Goal: Information Seeking & Learning: Learn about a topic

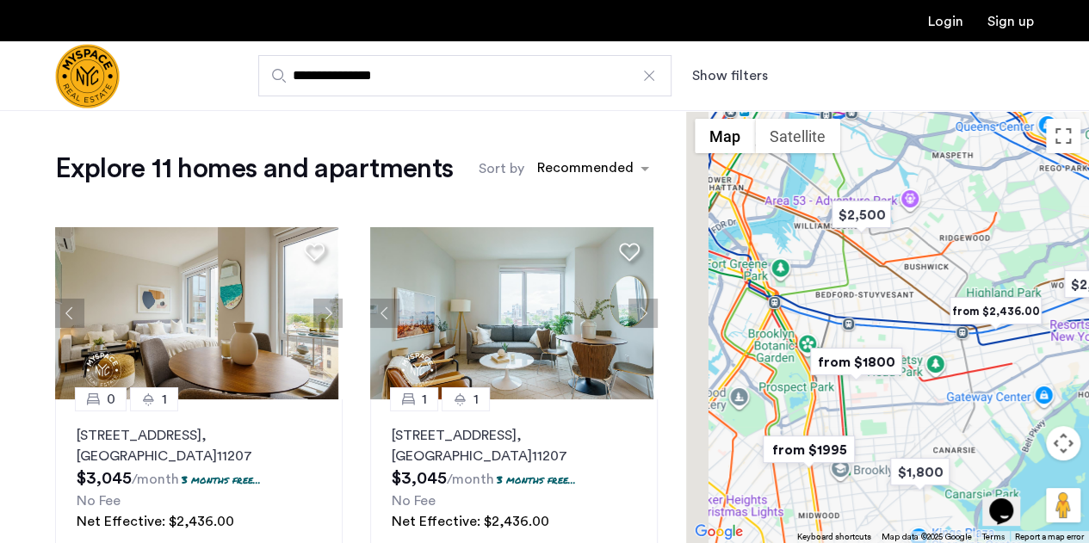
drag, startPoint x: 802, startPoint y: 270, endPoint x: 870, endPoint y: 322, distance: 84.7
click at [870, 322] on div at bounding box center [887, 326] width 403 height 433
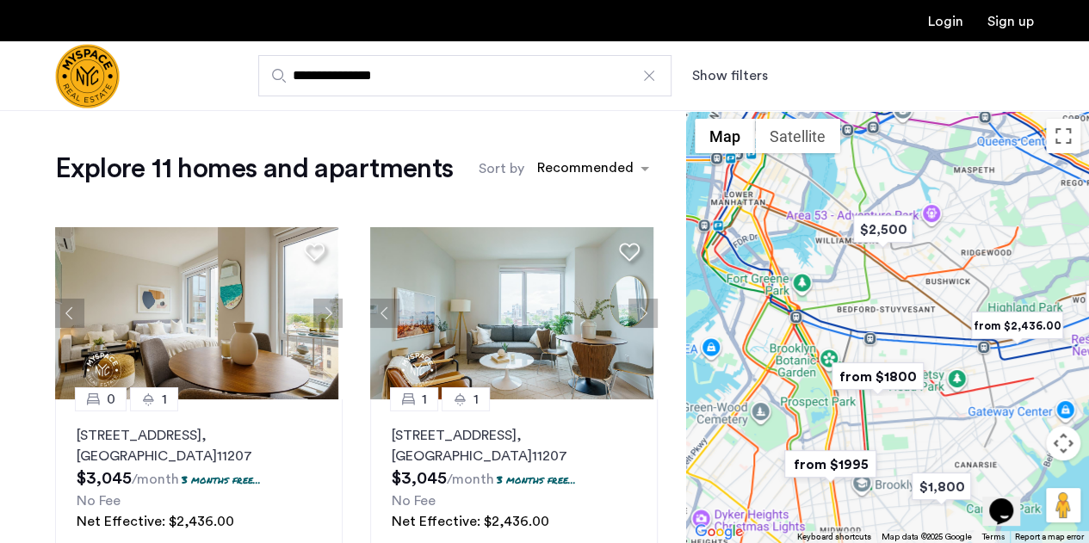
click at [858, 375] on img "from $1800" at bounding box center [878, 376] width 106 height 39
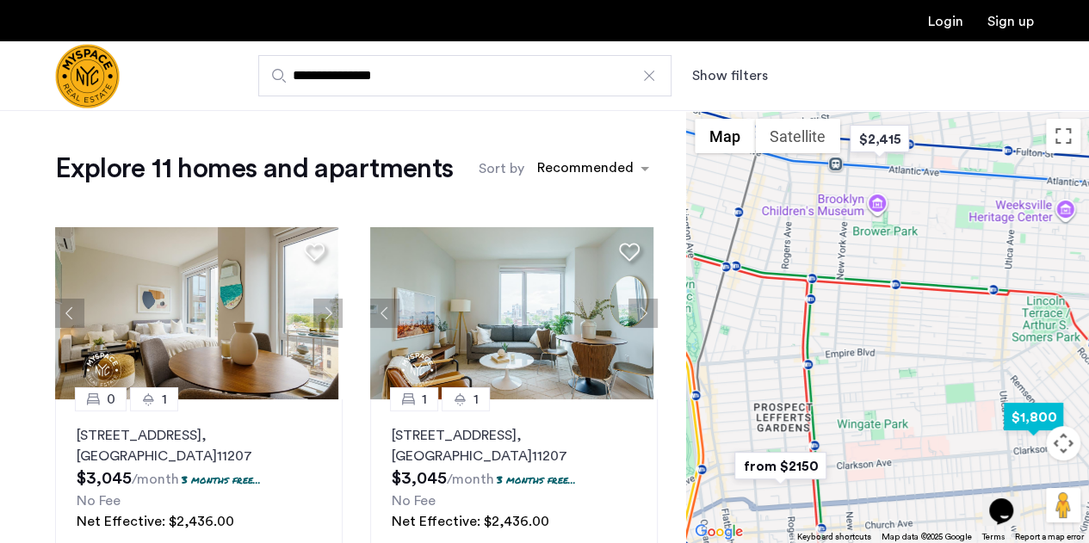
click at [1030, 417] on img "$1,800" at bounding box center [1033, 417] width 73 height 39
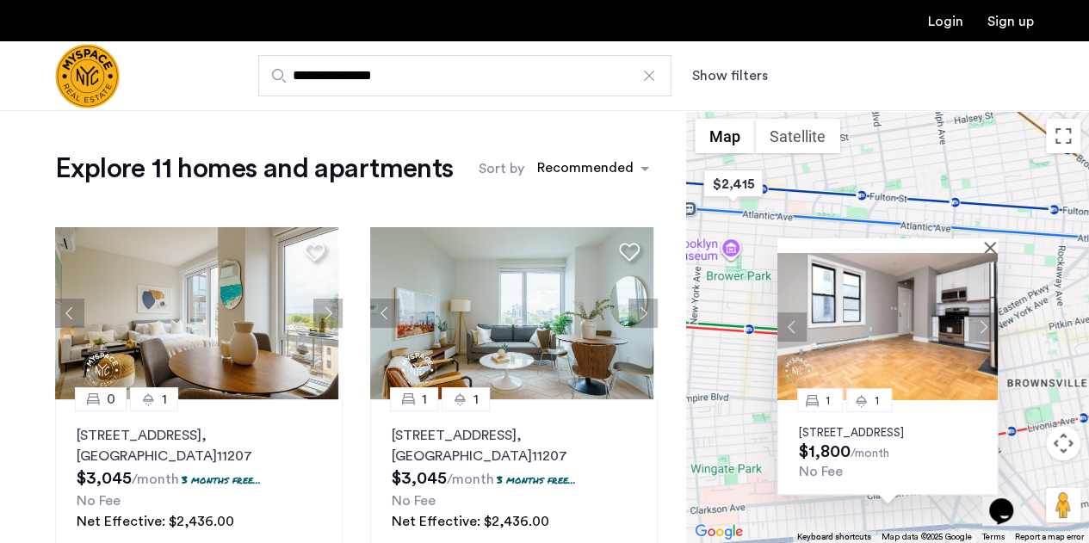
click at [740, 299] on div "1 1 92 East 53rd Street, Unit 4H, Brooklyn, NY 11203 $1,800 /month No Fee" at bounding box center [887, 326] width 403 height 433
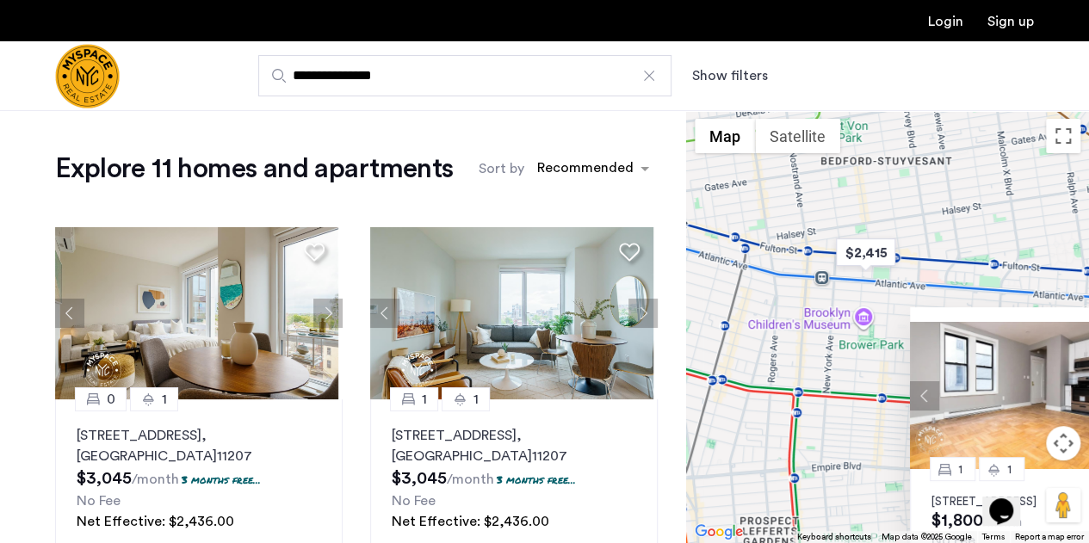
drag, startPoint x: 731, startPoint y: 234, endPoint x: 867, endPoint y: 304, distance: 152.9
click at [867, 304] on div "1 1 92 East 53rd Street, Unit 4H, Brooklyn, NY 11203 $1,800 /month No Fee" at bounding box center [887, 326] width 403 height 433
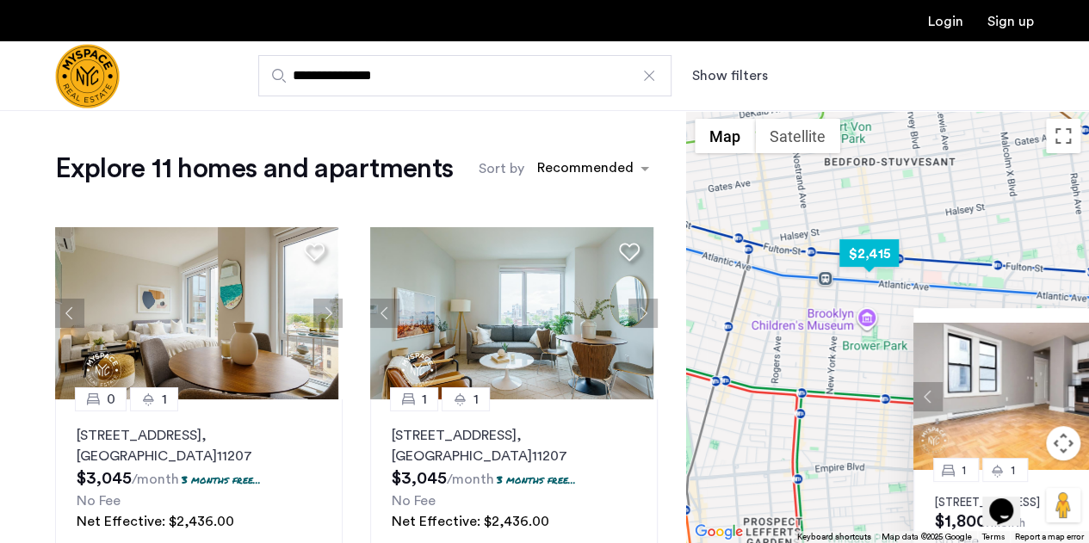
click at [868, 261] on img "$2,415" at bounding box center [869, 253] width 73 height 39
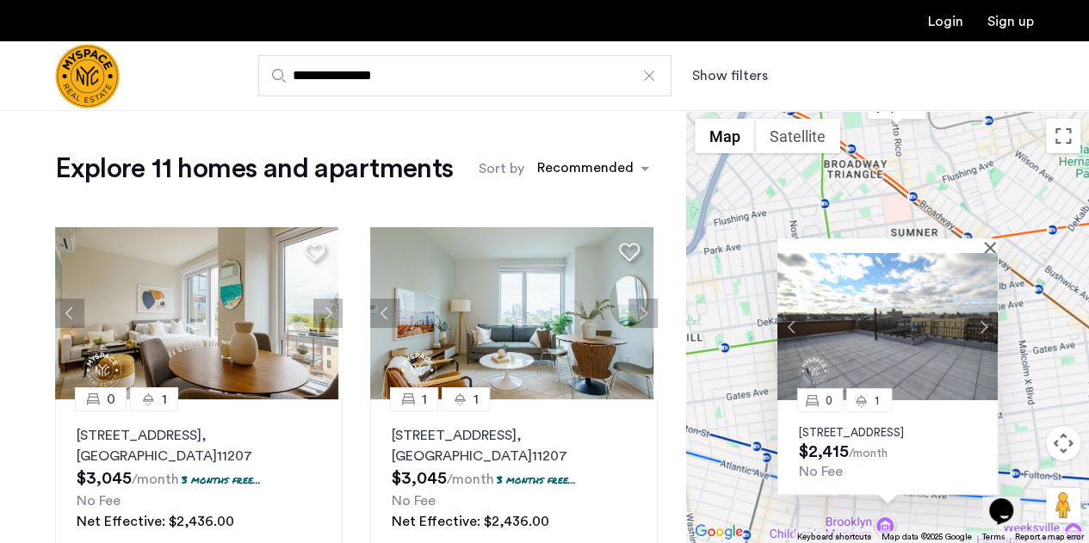
click at [739, 278] on div "0 1 31 Brooklyn Ave, Unit 1G, Brooklyn, NY 11216 $2,415 /month No Fee" at bounding box center [887, 326] width 403 height 433
click at [932, 189] on div "0 1 31 Brooklyn Ave, Unit 1G, Brooklyn, NY 11216 $2,415 /month No Fee" at bounding box center [887, 326] width 403 height 433
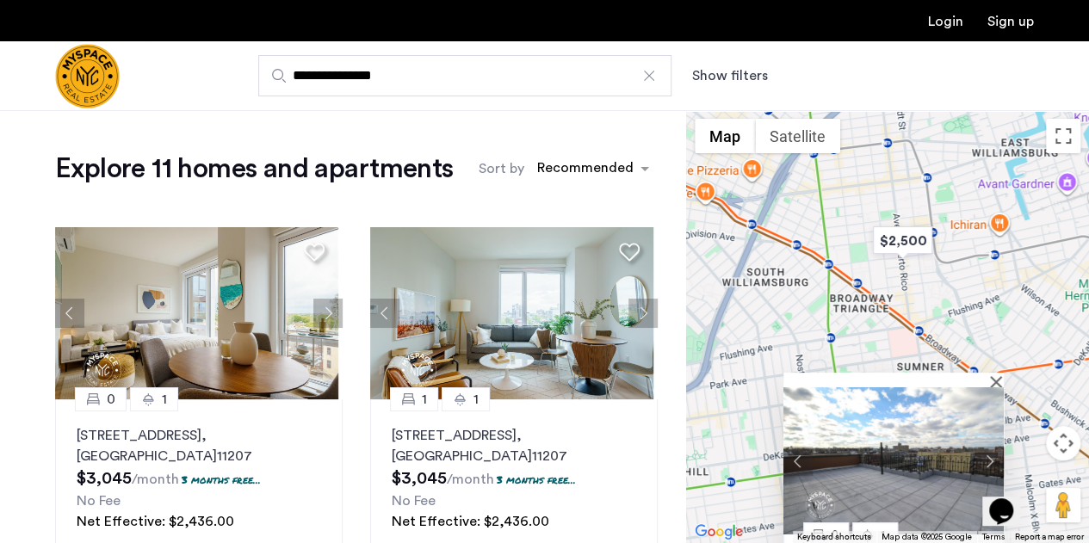
drag, startPoint x: 932, startPoint y: 190, endPoint x: 938, endPoint y: 328, distance: 137.9
click at [938, 328] on div "0 1 31 Brooklyn Ave, Unit 1G, Brooklyn, NY 11216 $2,415 /month No Fee" at bounding box center [887, 326] width 403 height 433
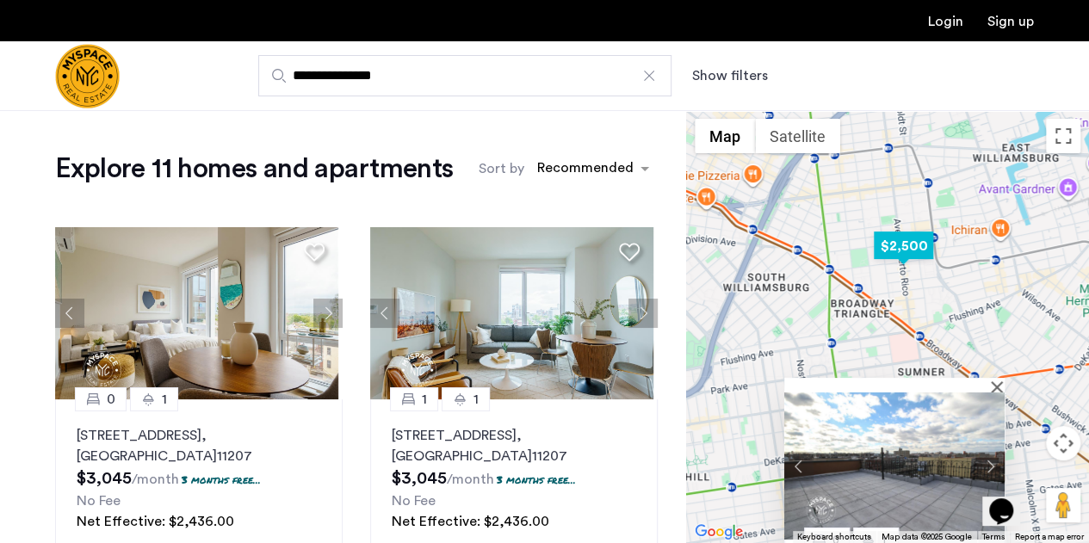
click at [906, 244] on img "$2,500" at bounding box center [903, 245] width 73 height 39
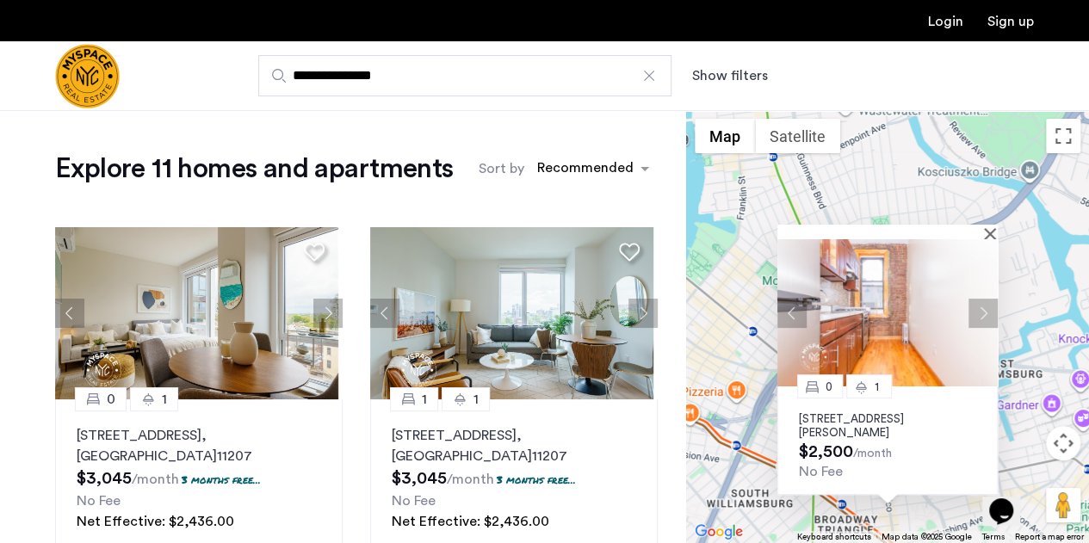
click at [1031, 310] on div "0 1 126 Graham Ave, Unit 1B, Brooklyn, NY 11206 $2,500 /month No Fee" at bounding box center [887, 326] width 403 height 433
click at [988, 239] on img at bounding box center [887, 312] width 220 height 147
